Goal: Transaction & Acquisition: Obtain resource

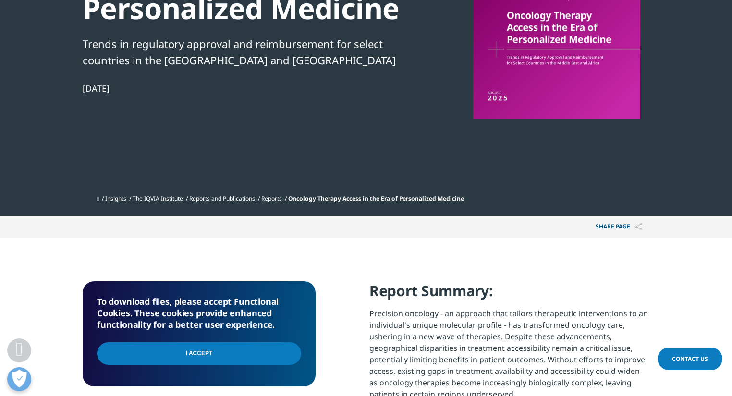
scroll to position [192, 0]
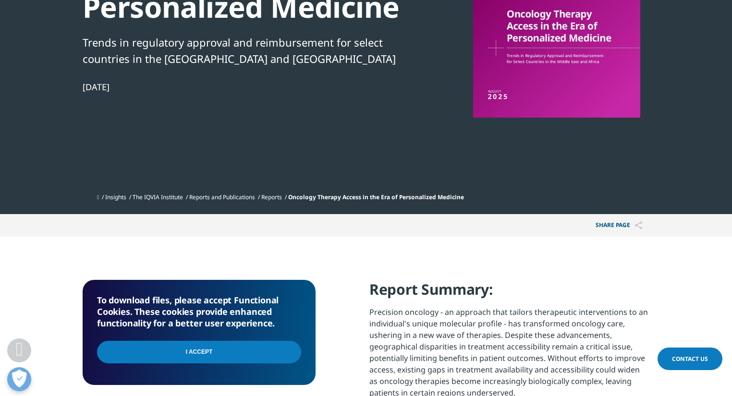
click at [207, 353] on input "I Accept" at bounding box center [199, 352] width 204 height 23
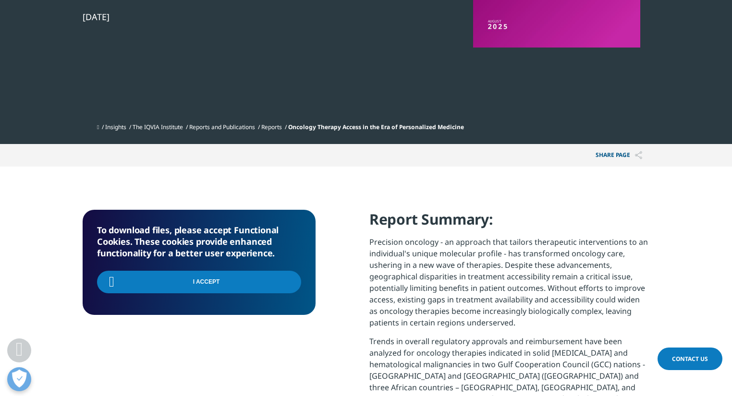
scroll to position [269, 0]
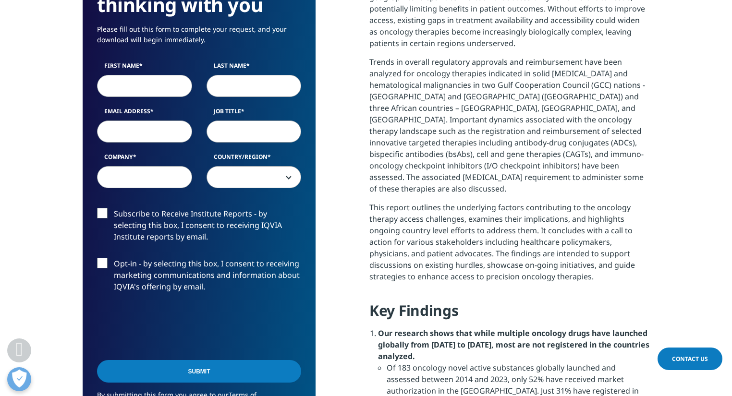
scroll to position [576, 0]
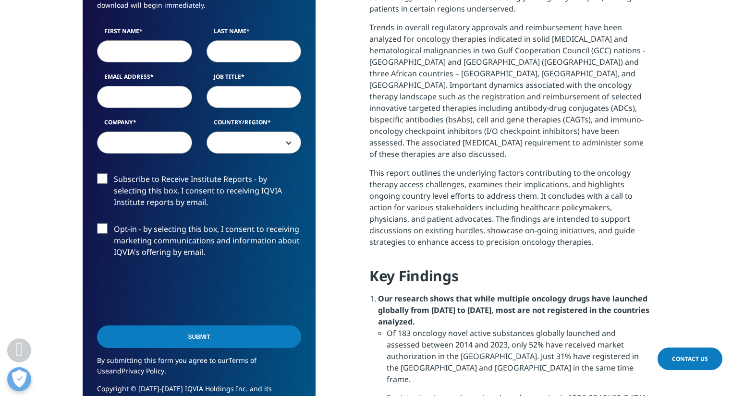
click at [145, 49] on input "First Name" at bounding box center [144, 51] width 95 height 22
type input "Tomoko"
type input "Maeda-Chubachi"
type input "tomoko.m.chubachi@tmcclindev.com"
type input "TMC Clinical Development Consulting, Inc"
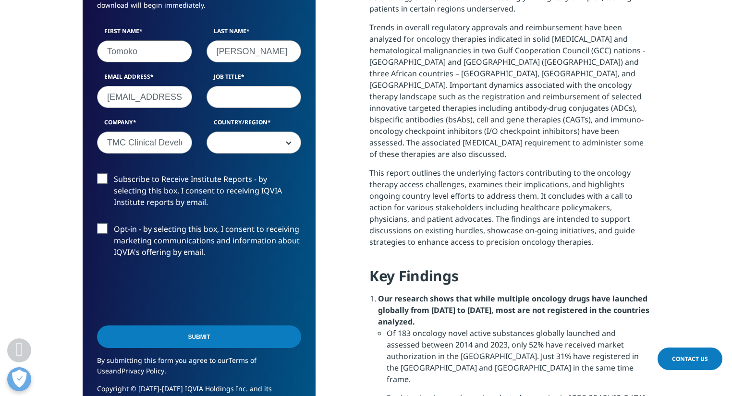
select select "[GEOGRAPHIC_DATA]"
click at [244, 102] on input "Job Title" at bounding box center [253, 97] width 95 height 22
type input "President"
click at [104, 180] on label "Subscribe to Receive Institute Reports - by selecting this box, I consent to re…" at bounding box center [199, 193] width 204 height 40
click at [114, 173] on input "Subscribe to Receive Institute Reports - by selecting this box, I consent to re…" at bounding box center [114, 173] width 0 height 0
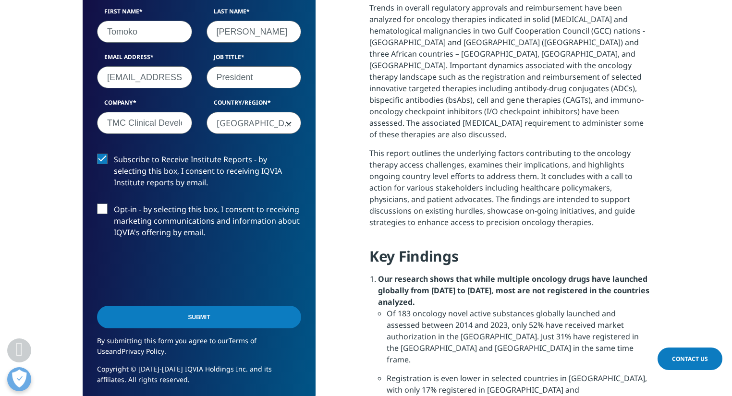
scroll to position [615, 0]
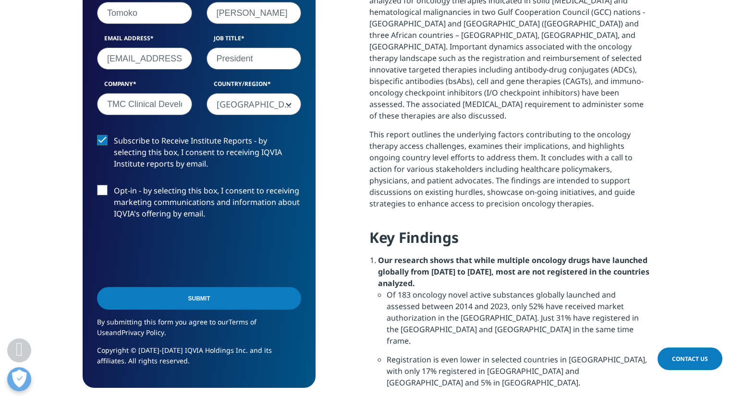
click at [188, 303] on input "Submit" at bounding box center [199, 298] width 204 height 23
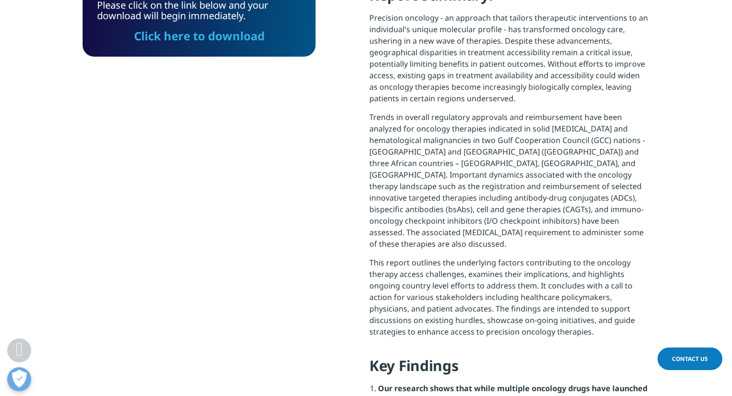
scroll to position [5, 5]
click at [238, 38] on link "Click here to download" at bounding box center [199, 36] width 131 height 16
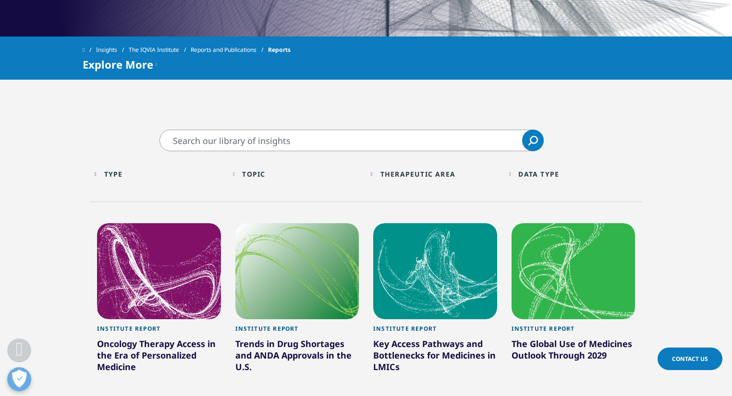
scroll to position [346, 0]
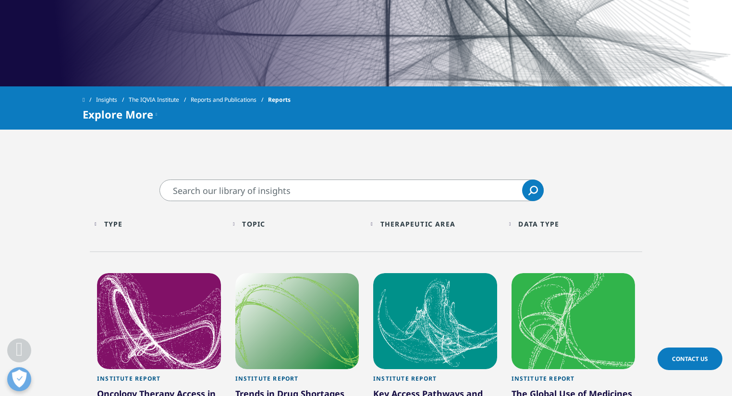
click at [121, 222] on div "Type" at bounding box center [113, 223] width 19 height 9
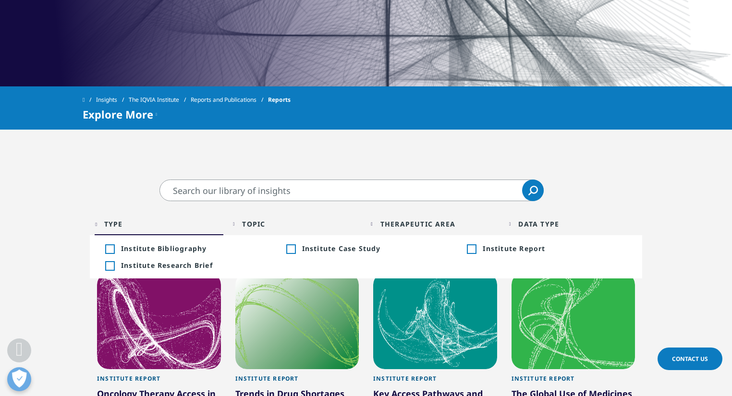
click at [469, 250] on div "Toggle" at bounding box center [471, 249] width 9 height 9
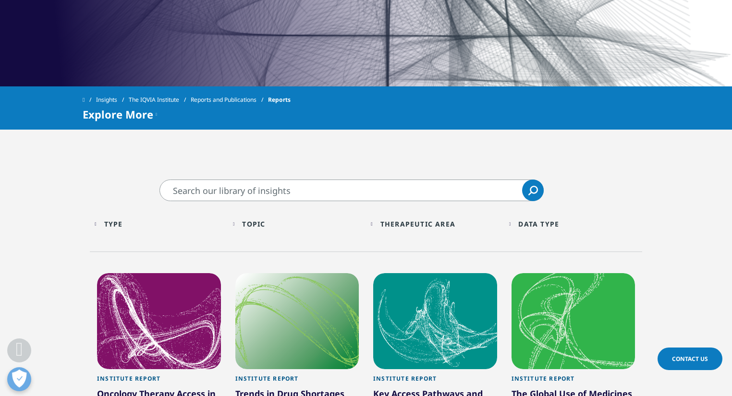
click at [260, 226] on div "Topic" at bounding box center [253, 223] width 23 height 9
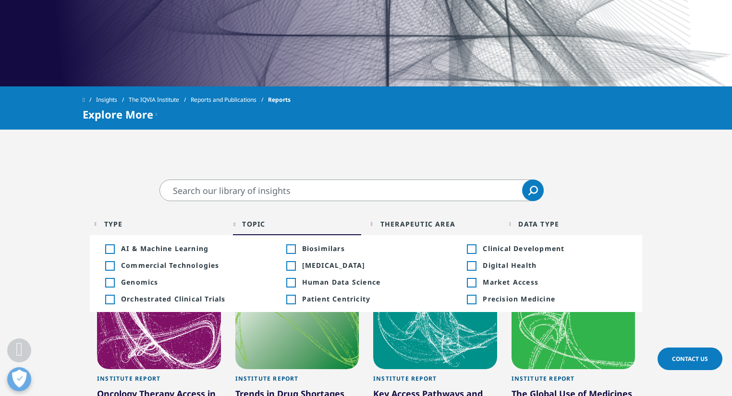
click at [109, 248] on div "Toggle" at bounding box center [109, 249] width 9 height 9
click at [111, 265] on div "Toggle" at bounding box center [109, 266] width 9 height 9
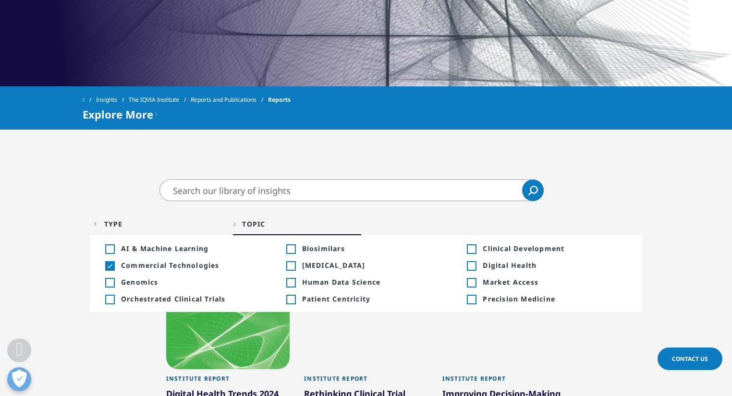
click at [110, 250] on div "Toggle" at bounding box center [109, 249] width 9 height 9
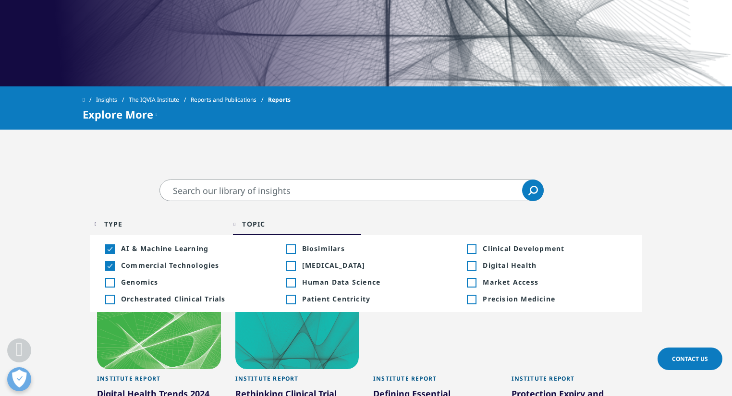
click at [110, 279] on div "Toggle" at bounding box center [109, 282] width 9 height 9
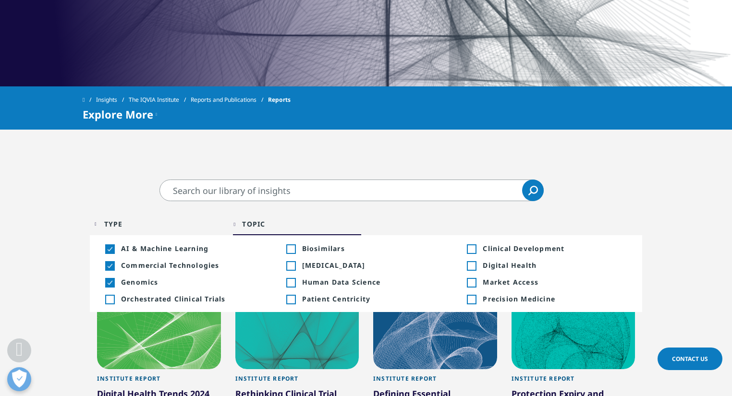
click at [111, 296] on div "Toggle" at bounding box center [109, 299] width 9 height 9
click at [291, 250] on div "Toggle" at bounding box center [290, 249] width 9 height 9
click at [288, 282] on div "Toggle" at bounding box center [290, 282] width 9 height 9
click at [290, 299] on div "Toggle" at bounding box center [290, 299] width 9 height 9
click at [473, 251] on div "Toggle" at bounding box center [471, 249] width 9 height 9
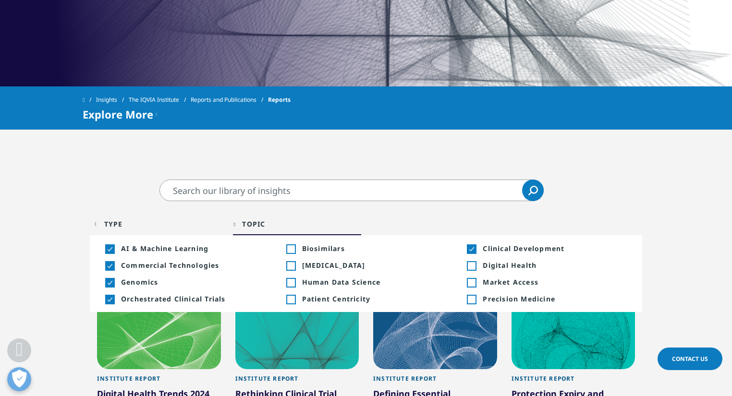
click at [469, 265] on div "Toggle" at bounding box center [471, 266] width 9 height 9
click at [471, 278] on div "Toggle" at bounding box center [471, 282] width 9 height 9
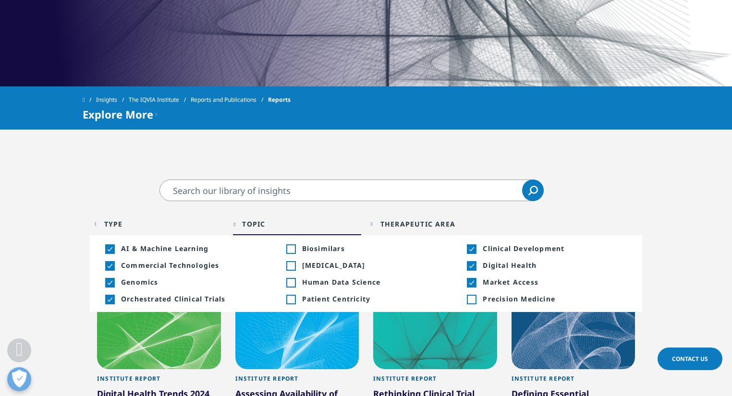
click at [470, 302] on div "Toggle" at bounding box center [471, 299] width 9 height 9
click at [421, 225] on div "Therapeutic Area" at bounding box center [417, 223] width 75 height 9
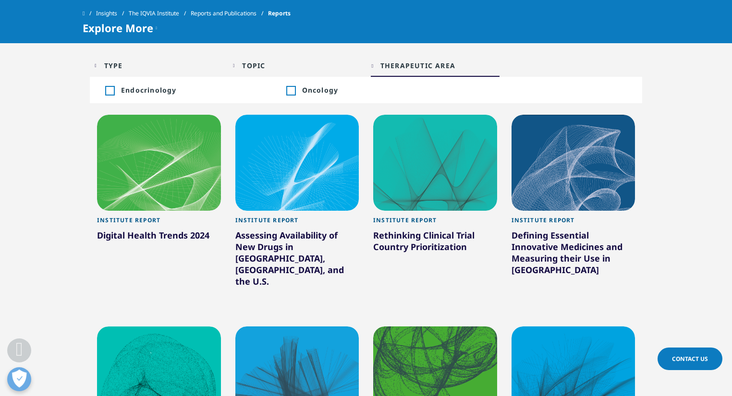
scroll to position [384, 0]
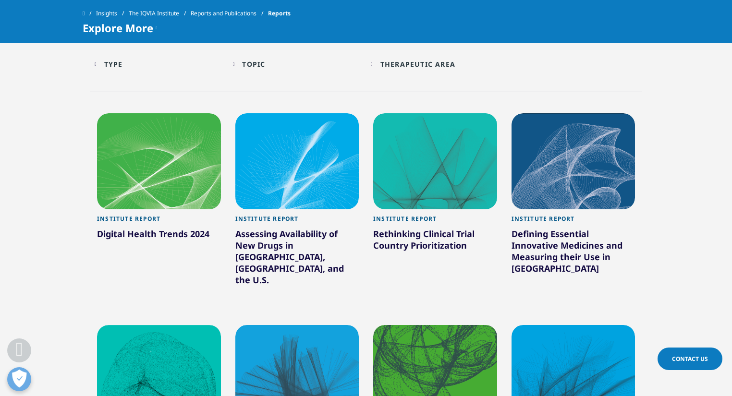
scroll to position [461, 0]
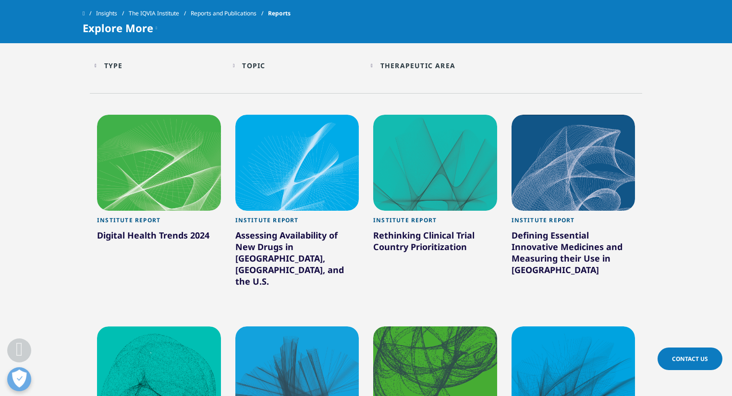
click at [294, 234] on div "Assessing Availability of New Drugs in Europe, Japan, and the U.S." at bounding box center [297, 260] width 124 height 61
click at [305, 237] on div "Assessing Availability of New Drugs in Europe, Japan, and the U.S." at bounding box center [297, 260] width 124 height 61
click at [311, 195] on div at bounding box center [297, 163] width 124 height 96
click at [267, 249] on div "Assessing Availability of New Drugs in Europe, Japan, and the U.S." at bounding box center [297, 260] width 124 height 61
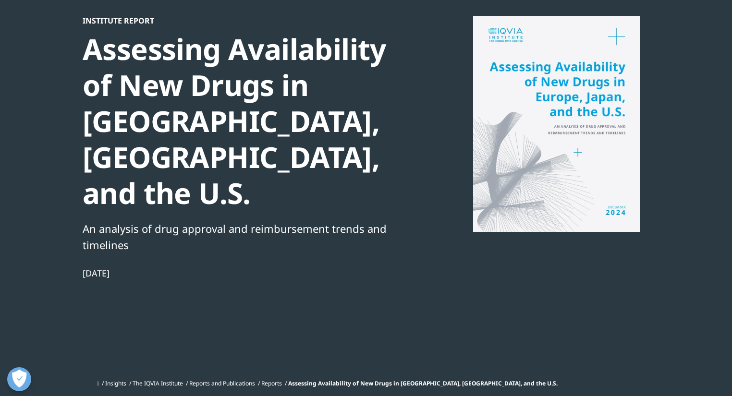
scroll to position [77, 0]
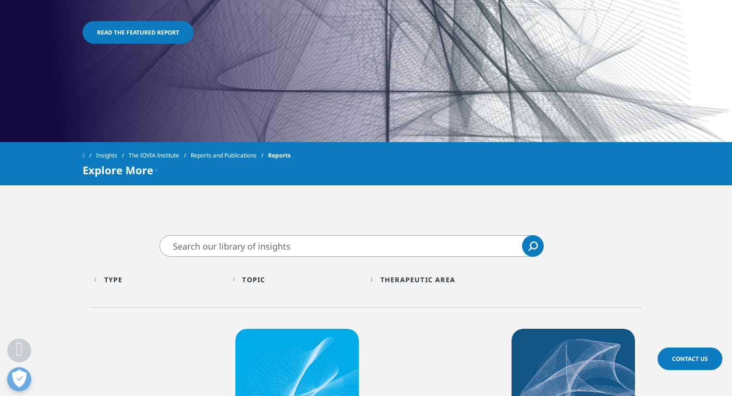
scroll to position [307, 0]
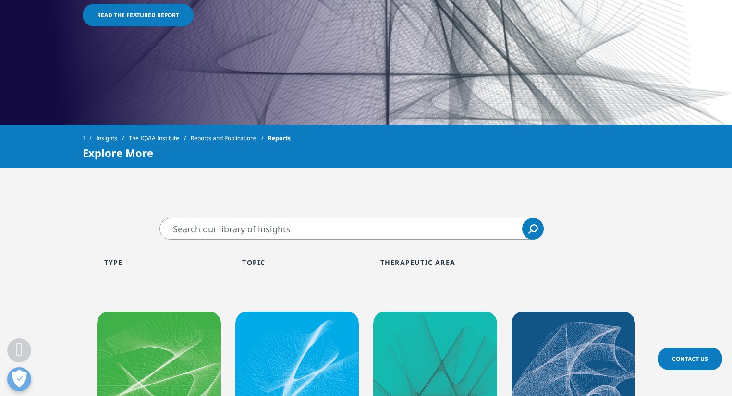
click at [157, 154] on icon at bounding box center [156, 153] width 1 height 12
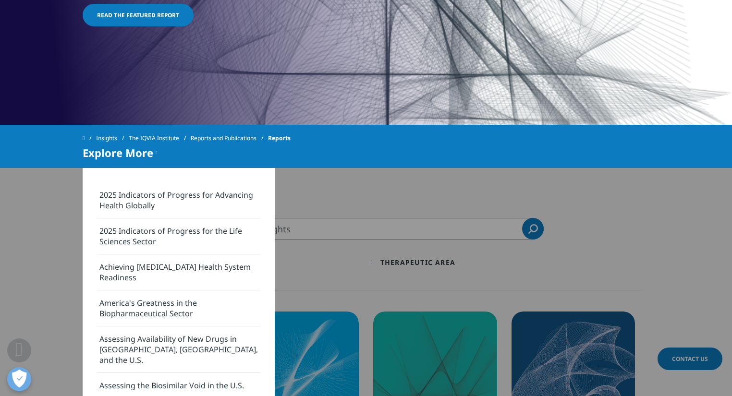
click at [145, 236] on link "2025 Indicators of Progress for the Life Sciences Sector" at bounding box center [178, 236] width 163 height 36
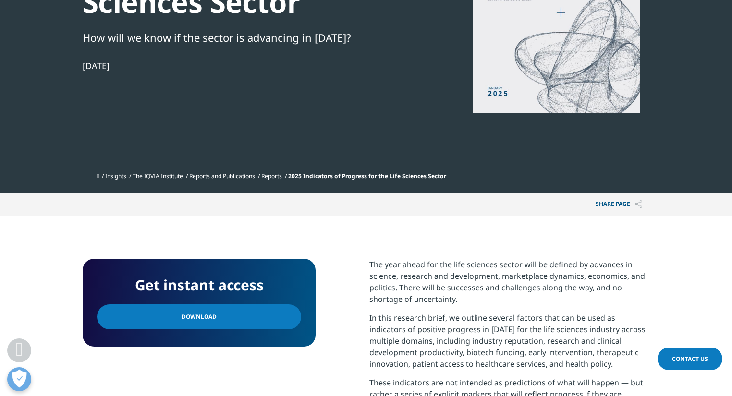
scroll to position [269, 0]
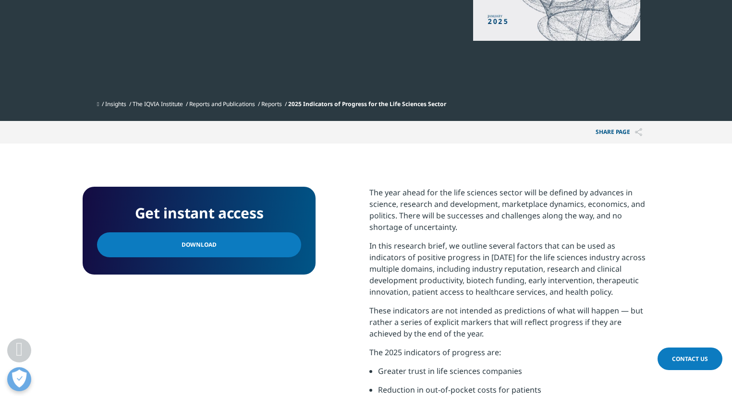
click at [214, 250] on link "Download" at bounding box center [199, 244] width 204 height 25
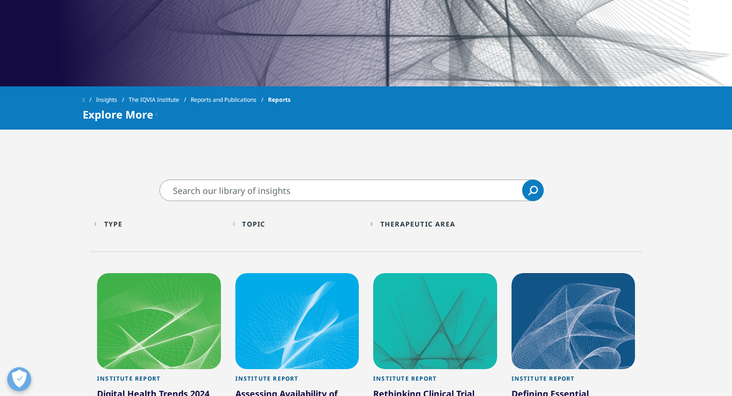
click at [152, 117] on div "Explore More" at bounding box center [120, 115] width 74 height 12
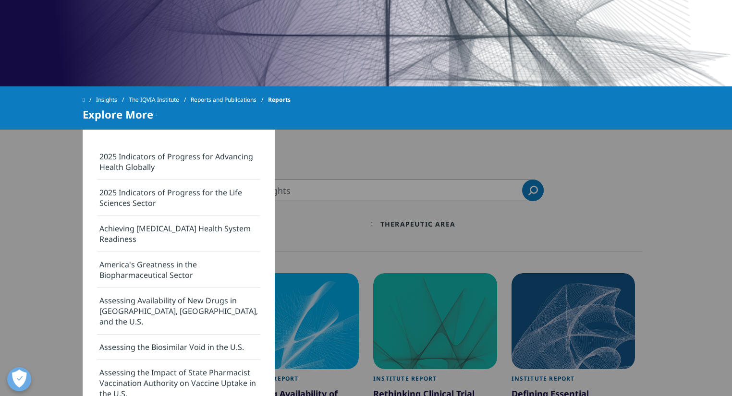
click at [194, 240] on link "Achieving [MEDICAL_DATA] Health System Readiness" at bounding box center [178, 234] width 163 height 36
click at [206, 228] on link "Achieving [MEDICAL_DATA] Health System Readiness" at bounding box center [178, 234] width 163 height 36
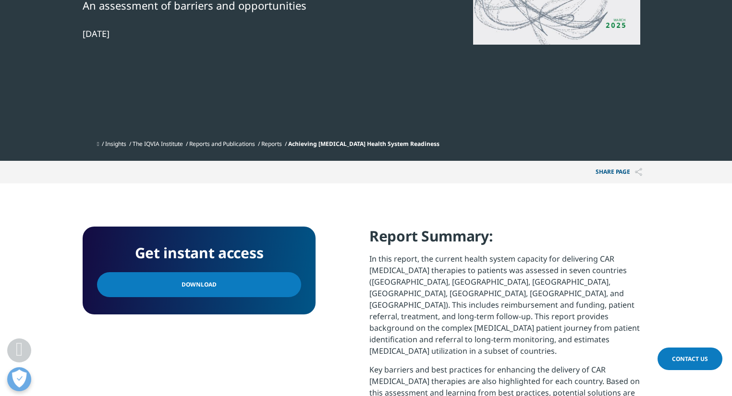
scroll to position [269, 0]
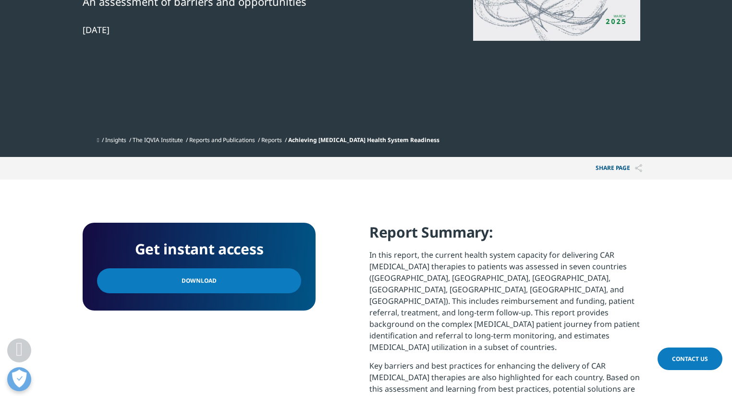
click at [197, 276] on span "Download" at bounding box center [198, 281] width 35 height 11
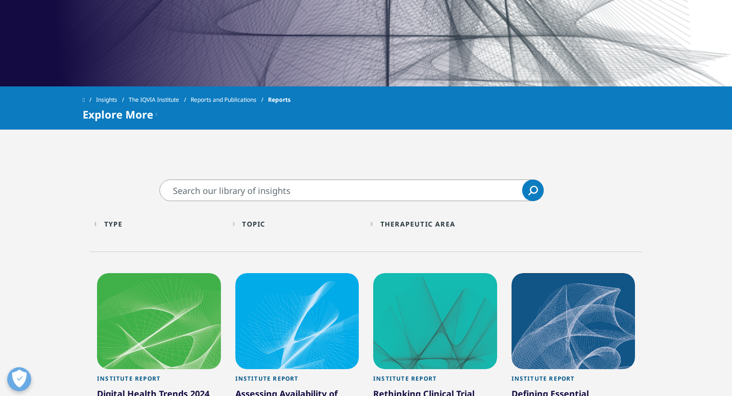
click at [94, 115] on span "Explore More" at bounding box center [118, 115] width 71 height 12
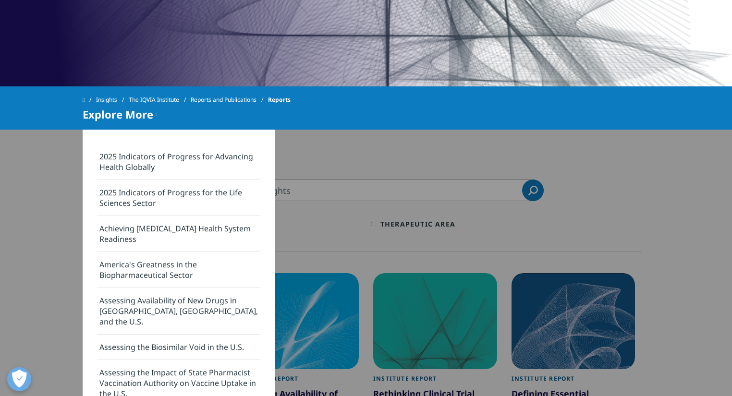
click at [153, 271] on link "America's Greatness in the Biopharmaceutical Sector" at bounding box center [178, 270] width 163 height 36
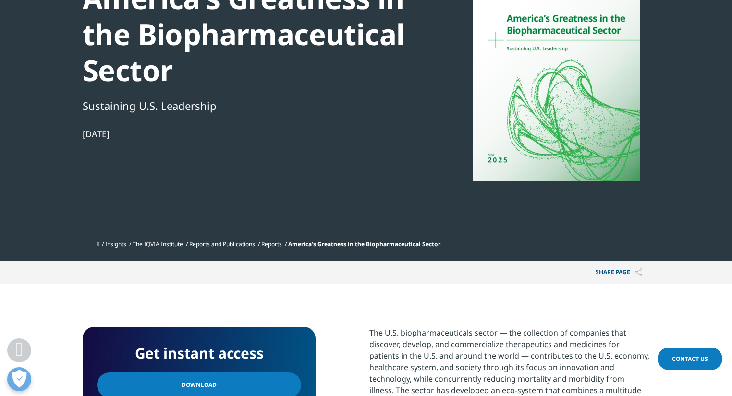
scroll to position [192, 0]
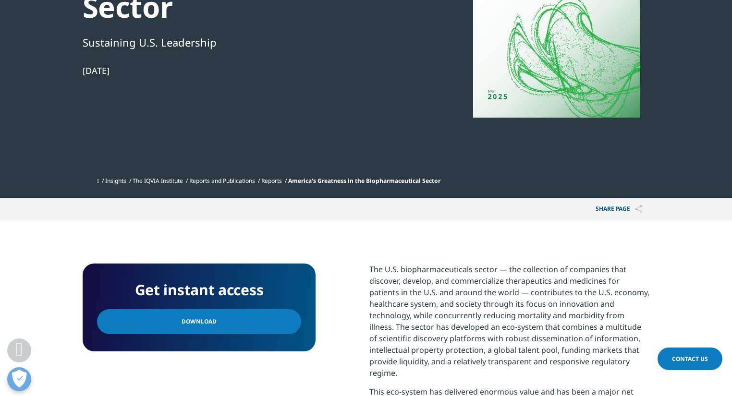
click at [207, 328] on link "Download" at bounding box center [199, 321] width 204 height 25
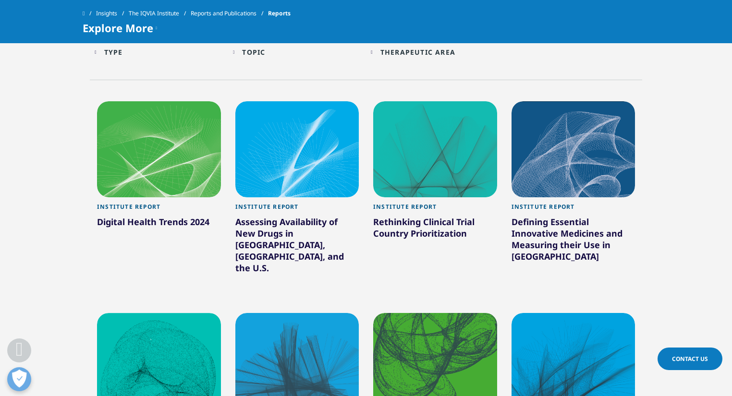
scroll to position [461, 0]
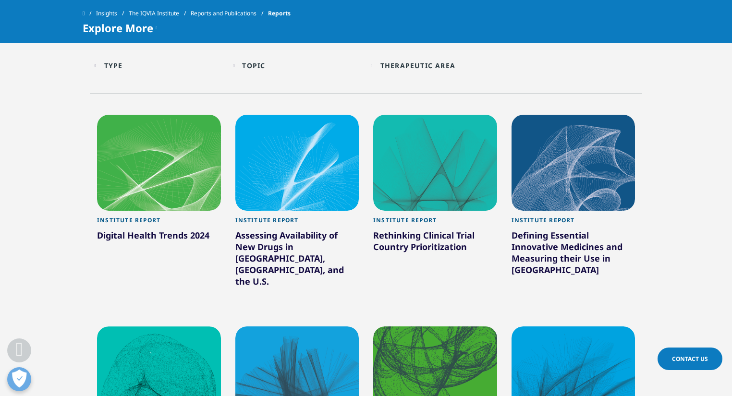
click at [115, 65] on div "Type" at bounding box center [113, 65] width 19 height 9
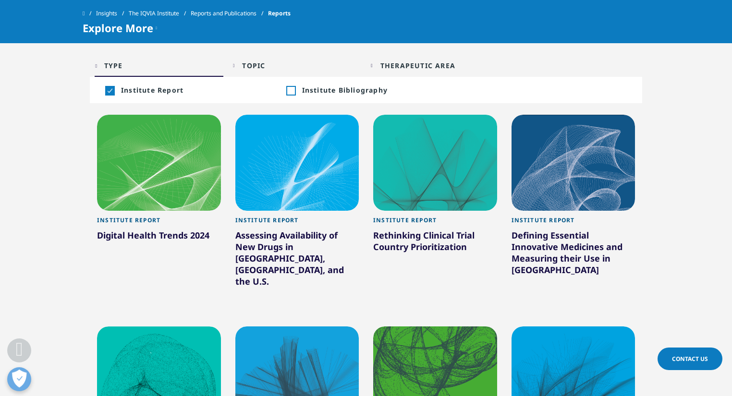
click at [109, 65] on div "Type" at bounding box center [113, 65] width 19 height 9
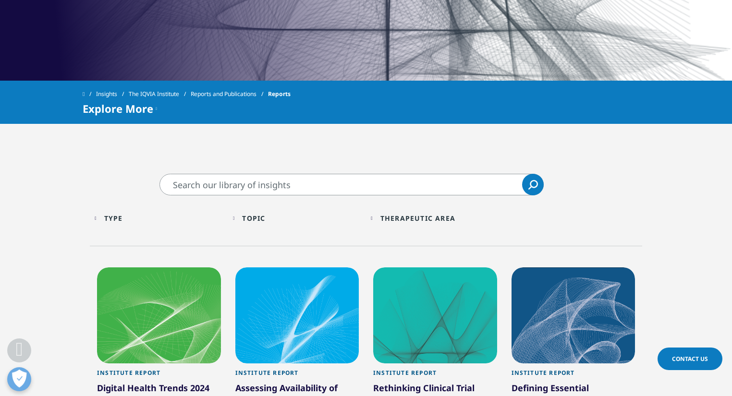
scroll to position [346, 0]
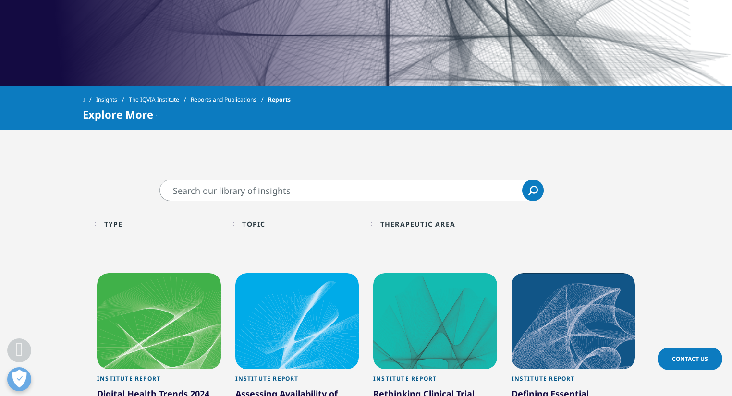
click at [109, 116] on span "Explore More" at bounding box center [118, 115] width 71 height 12
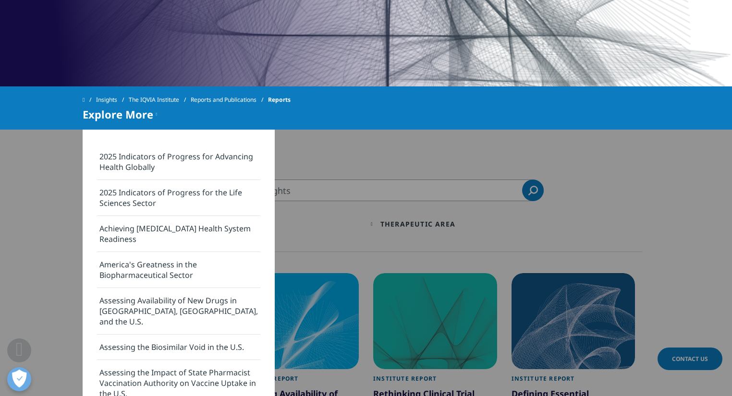
click at [201, 304] on link "Assessing Availability of New Drugs in [GEOGRAPHIC_DATA], [GEOGRAPHIC_DATA], an…" at bounding box center [178, 311] width 163 height 47
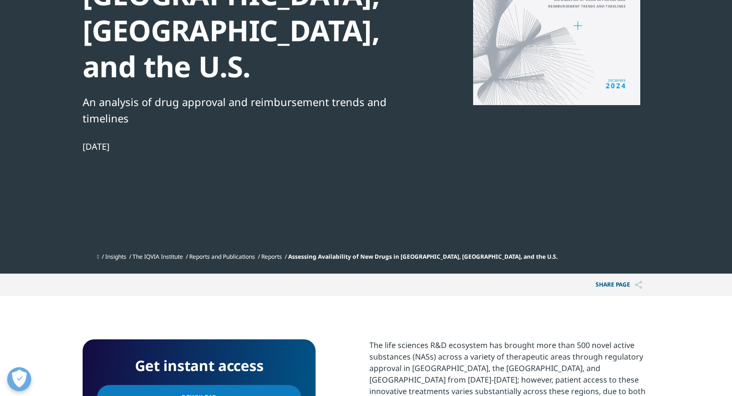
scroll to position [307, 0]
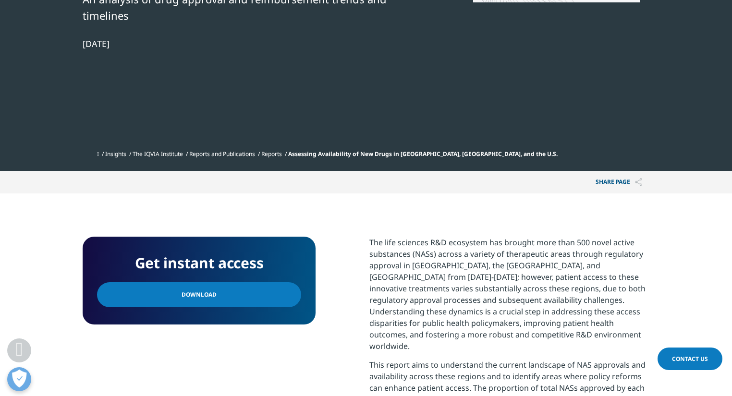
click at [194, 282] on link "Download" at bounding box center [199, 294] width 204 height 25
